Goal: Check status: Check status

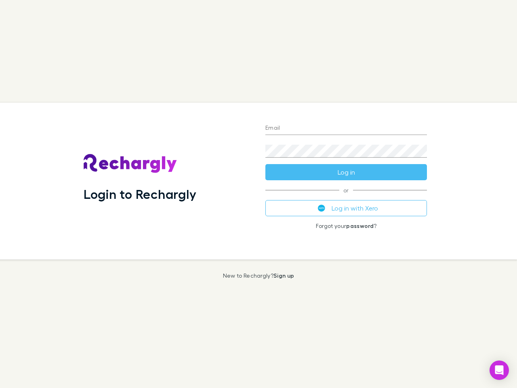
click at [258, 194] on div "Login to Rechargly" at bounding box center [168, 181] width 182 height 157
click at [346, 128] on input "Email" at bounding box center [345, 128] width 161 height 13
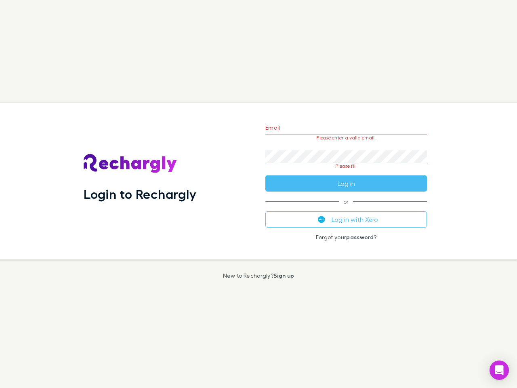
click at [346, 172] on form "Email Please enter a valid email. Password Please fill Log in" at bounding box center [345, 153] width 161 height 76
click at [346, 208] on div "Email Please enter a valid email. Password Please fill Log in or Log in with Xe…" at bounding box center [346, 181] width 174 height 157
click at [499, 370] on icon "Open Intercom Messenger" at bounding box center [499, 370] width 8 height 10
